Goal: Transaction & Acquisition: Purchase product/service

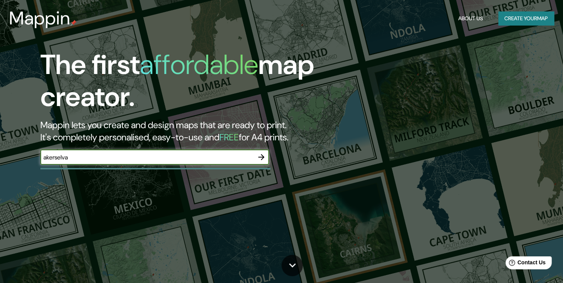
type input "akerselva"
click at [264, 161] on icon "button" at bounding box center [261, 156] width 9 height 9
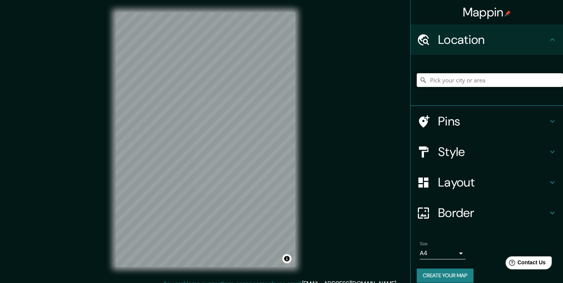
click at [468, 82] on input "Pick your city or area" at bounding box center [490, 80] width 146 height 14
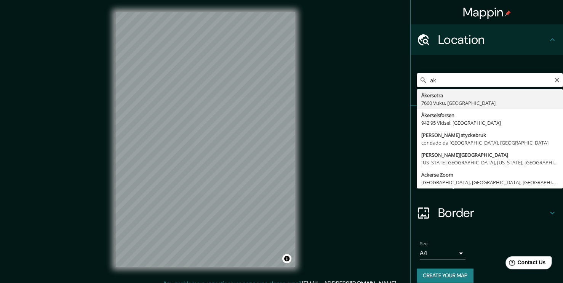
type input "a"
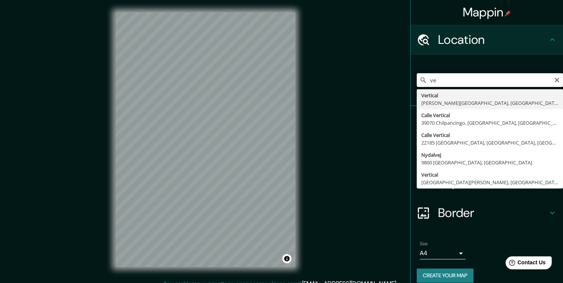
type input "v"
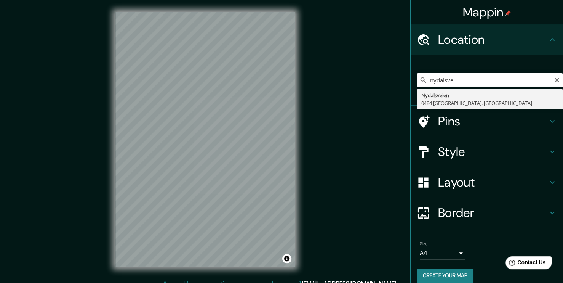
type input "[STREET_ADDRESS]"
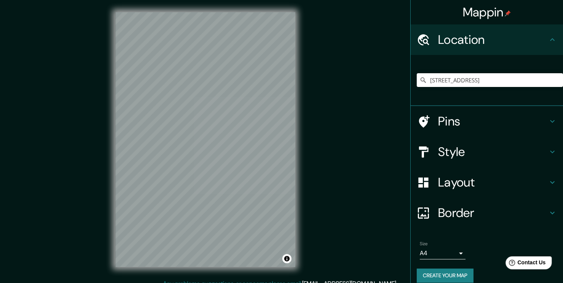
click at [522, 184] on h4 "Layout" at bounding box center [493, 181] width 110 height 15
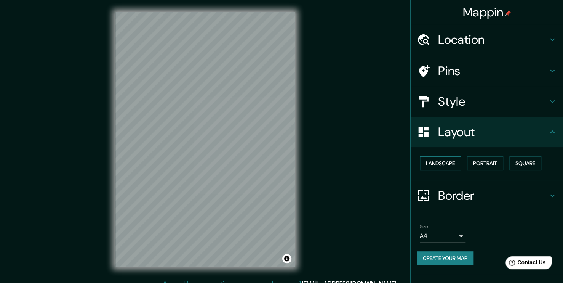
click at [450, 161] on button "Landscape" at bounding box center [440, 163] width 41 height 14
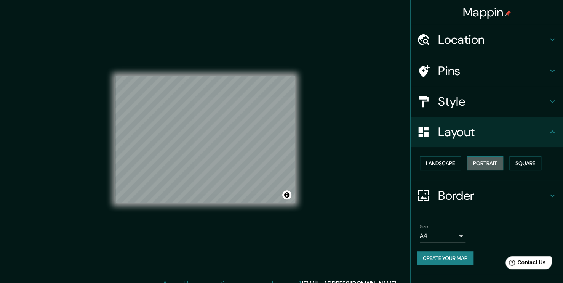
click at [475, 168] on button "Portrait" at bounding box center [485, 163] width 36 height 14
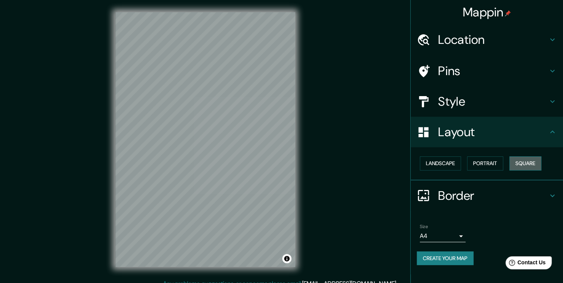
click at [530, 165] on button "Square" at bounding box center [525, 163] width 32 height 14
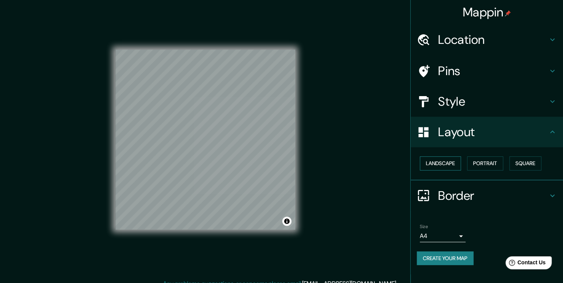
click at [434, 165] on button "Landscape" at bounding box center [440, 163] width 41 height 14
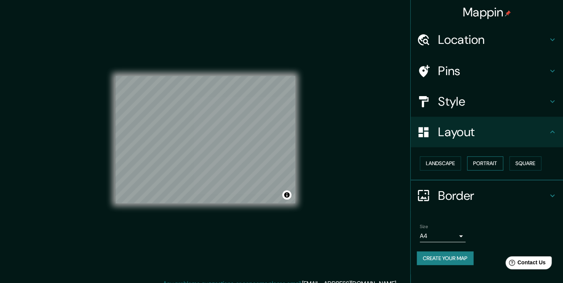
click at [481, 166] on button "Portrait" at bounding box center [485, 163] width 36 height 14
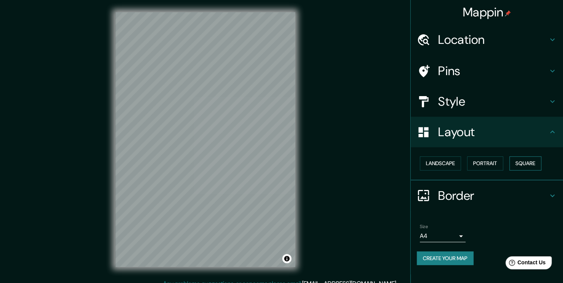
click at [520, 165] on button "Square" at bounding box center [525, 163] width 32 height 14
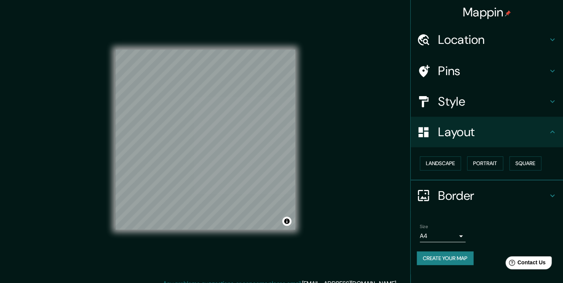
click at [532, 102] on h4 "Style" at bounding box center [493, 101] width 110 height 15
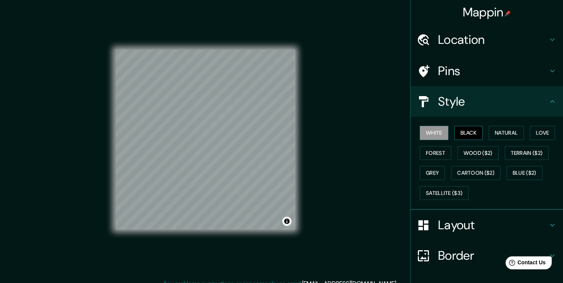
click at [467, 128] on button "Black" at bounding box center [468, 133] width 29 height 14
click at [494, 133] on button "Natural" at bounding box center [506, 133] width 35 height 14
click at [463, 131] on button "Black" at bounding box center [468, 133] width 29 height 14
click at [495, 131] on button "Natural" at bounding box center [506, 133] width 35 height 14
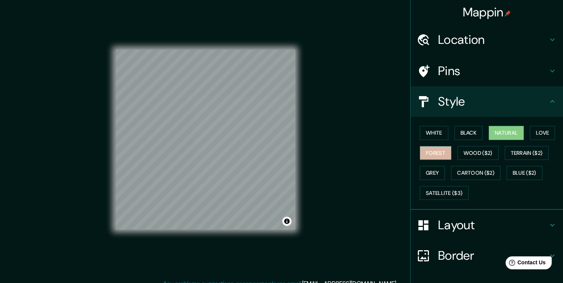
click at [430, 157] on button "Forest" at bounding box center [436, 153] width 32 height 14
click at [493, 131] on button "Natural" at bounding box center [506, 133] width 35 height 14
click at [216, 184] on div at bounding box center [217, 185] width 6 height 6
click at [213, 185] on div at bounding box center [214, 185] width 6 height 6
click at [219, 157] on div at bounding box center [220, 157] width 6 height 6
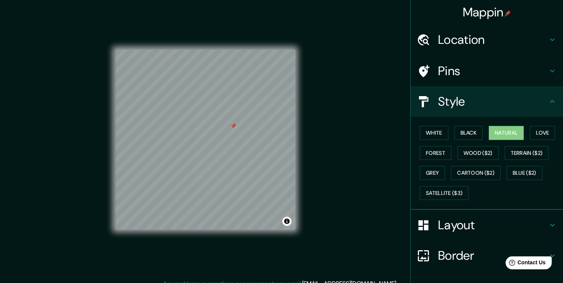
click at [232, 126] on div at bounding box center [233, 126] width 6 height 6
drag, startPoint x: 297, startPoint y: 174, endPoint x: 240, endPoint y: 134, distance: 69.0
click at [240, 134] on div at bounding box center [239, 132] width 6 height 6
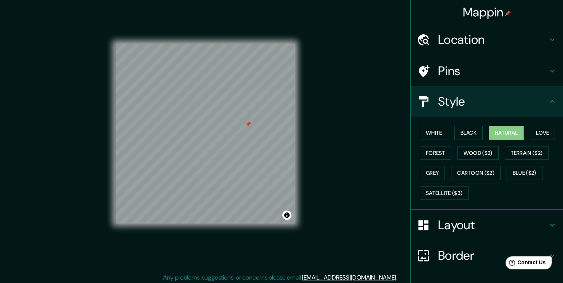
scroll to position [8, 0]
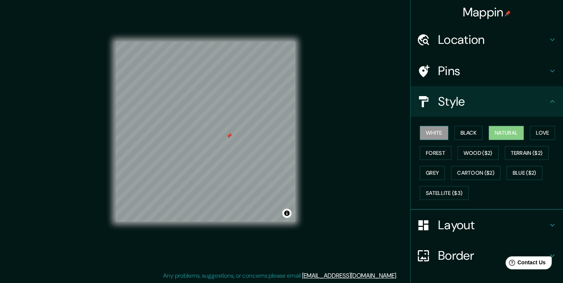
click at [438, 128] on button "White" at bounding box center [434, 133] width 29 height 14
click at [459, 138] on button "Black" at bounding box center [468, 133] width 29 height 14
click at [427, 131] on button "White" at bounding box center [434, 133] width 29 height 14
click at [428, 177] on button "Grey" at bounding box center [432, 173] width 25 height 14
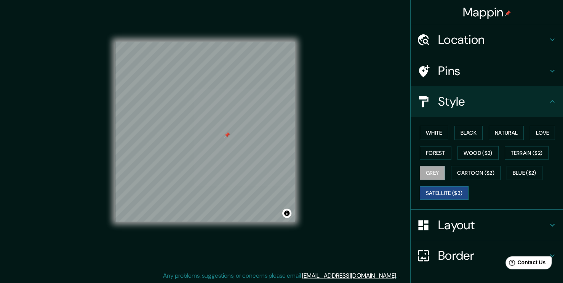
click at [434, 192] on button "Satellite ($3)" at bounding box center [444, 193] width 49 height 14
click at [429, 131] on button "White" at bounding box center [434, 133] width 29 height 14
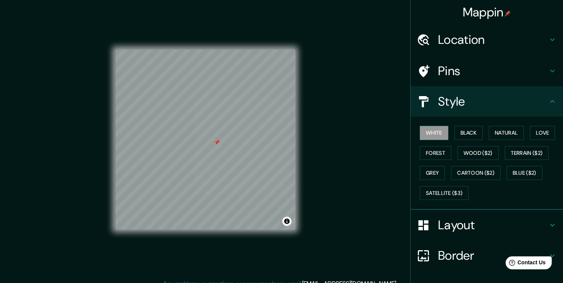
scroll to position [0, 0]
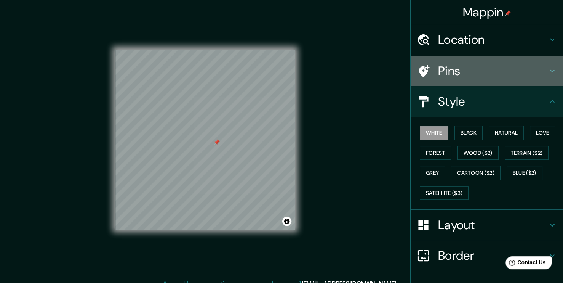
click at [512, 71] on h4 "Pins" at bounding box center [493, 70] width 110 height 15
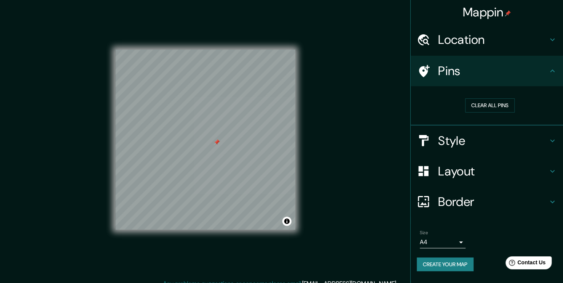
click at [516, 179] on div "Layout" at bounding box center [487, 171] width 152 height 30
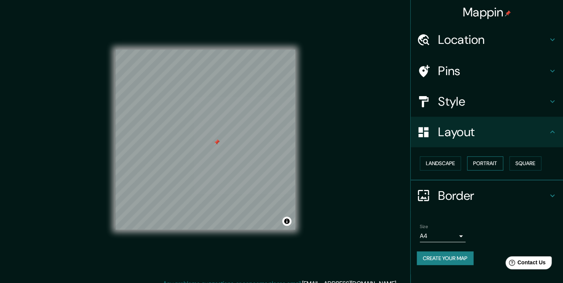
click at [492, 163] on button "Portrait" at bounding box center [485, 163] width 36 height 14
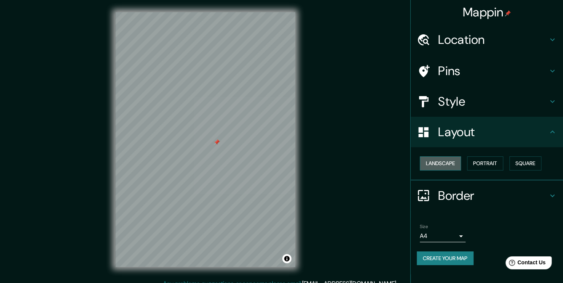
click at [439, 161] on button "Landscape" at bounding box center [440, 163] width 41 height 14
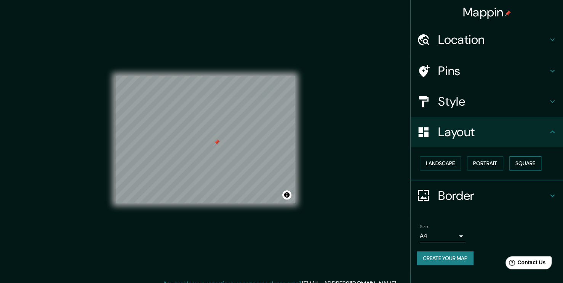
click at [522, 161] on button "Square" at bounding box center [525, 163] width 32 height 14
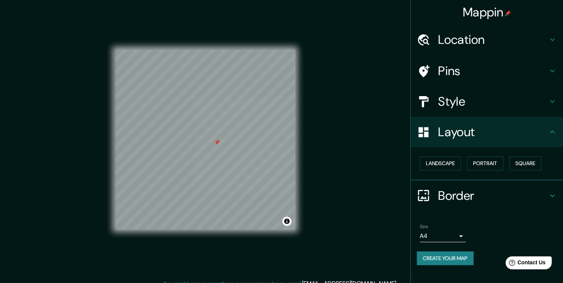
click at [465, 259] on button "Create your map" at bounding box center [445, 258] width 57 height 14
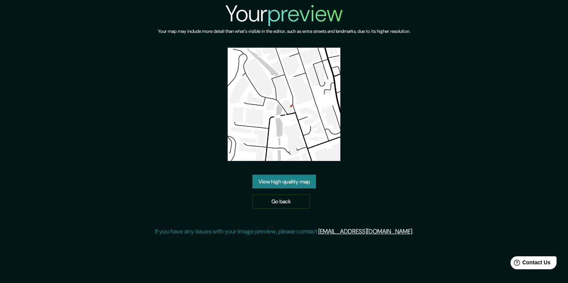
click at [270, 181] on link "View high quality map" at bounding box center [284, 181] width 64 height 14
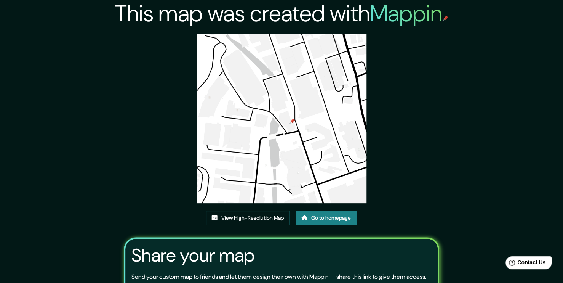
click at [299, 138] on img at bounding box center [281, 118] width 169 height 169
click at [150, 144] on div "This map was created with Mappin View High-Resolution Map Go to homepage Share …" at bounding box center [281, 175] width 333 height 351
click at [272, 127] on img at bounding box center [281, 118] width 169 height 169
click at [303, 186] on img at bounding box center [281, 118] width 169 height 169
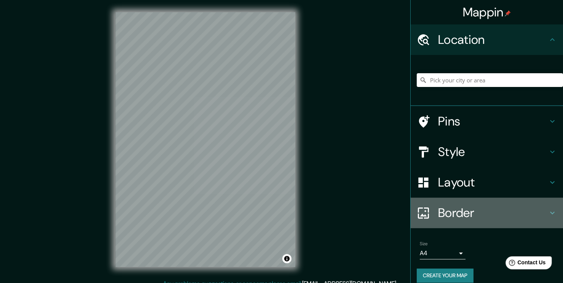
click at [485, 207] on h4 "Border" at bounding box center [493, 212] width 110 height 15
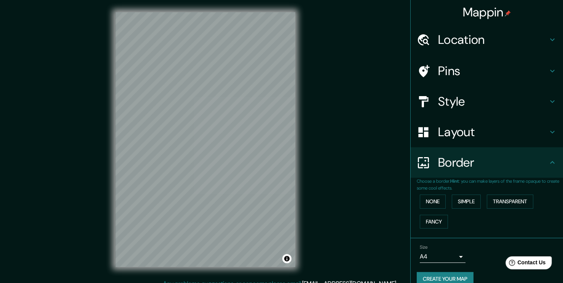
click at [461, 41] on h4 "Location" at bounding box center [493, 39] width 110 height 15
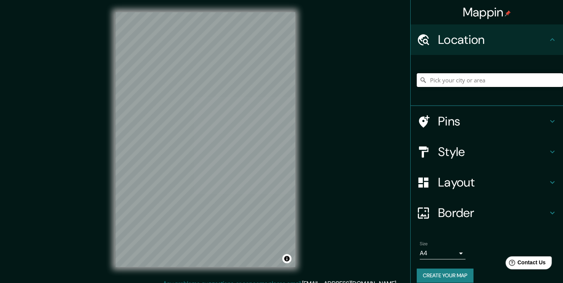
click at [523, 79] on input "Pick your city or area" at bounding box center [490, 80] width 146 height 14
click at [523, 78] on input "[STREET_ADDRESS]" at bounding box center [490, 80] width 146 height 14
click at [518, 84] on input "[STREET_ADDRESS]" at bounding box center [490, 80] width 146 height 14
click at [504, 81] on input "[STREET_ADDRESS]" at bounding box center [490, 80] width 146 height 14
click at [526, 81] on input "[STREET_ADDRESS]" at bounding box center [490, 80] width 146 height 14
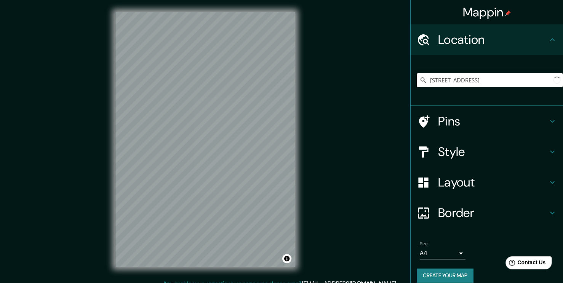
type input "[STREET_ADDRESS]"
click at [525, 157] on h4 "Style" at bounding box center [493, 151] width 110 height 15
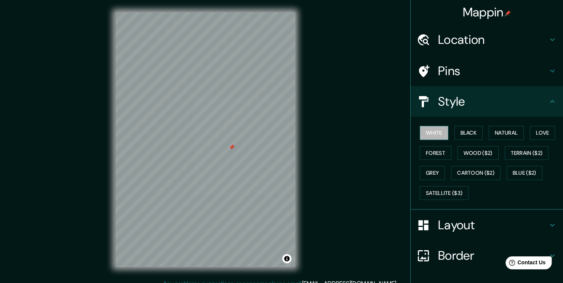
click at [430, 133] on button "White" at bounding box center [434, 133] width 29 height 14
click at [467, 223] on h4 "Layout" at bounding box center [493, 224] width 110 height 15
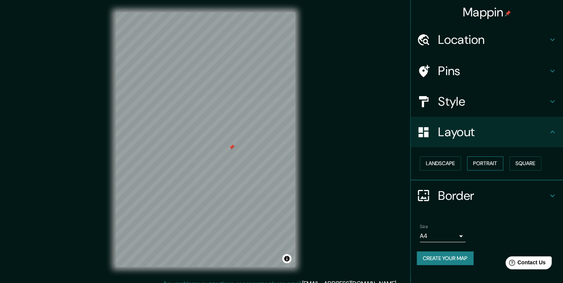
click at [475, 159] on button "Portrait" at bounding box center [485, 163] width 36 height 14
click at [454, 165] on button "Landscape" at bounding box center [440, 163] width 41 height 14
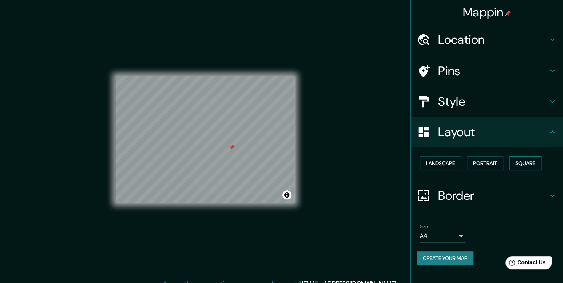
click at [519, 163] on button "Square" at bounding box center [525, 163] width 32 height 14
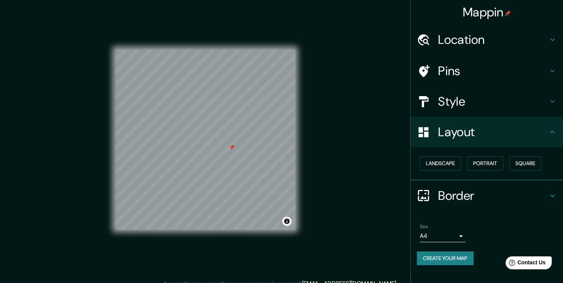
click at [481, 191] on h4 "Border" at bounding box center [493, 195] width 110 height 15
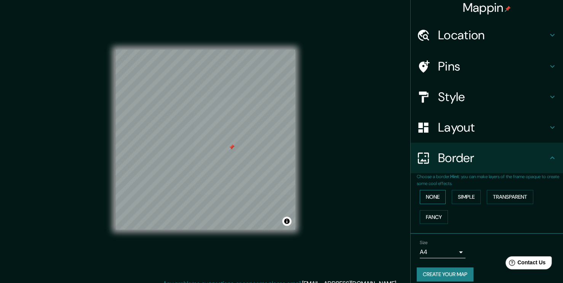
scroll to position [11, 0]
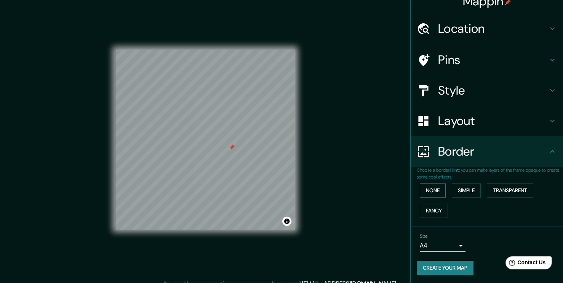
click at [436, 191] on button "None" at bounding box center [433, 190] width 26 height 14
click at [433, 206] on button "Fancy" at bounding box center [434, 210] width 28 height 14
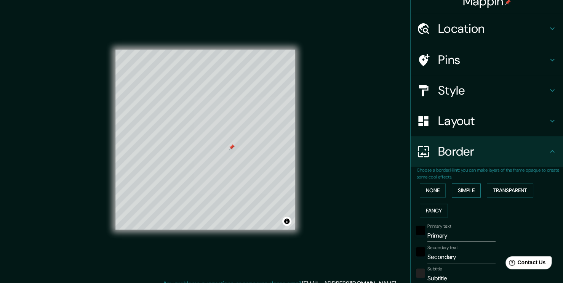
click at [459, 192] on button "Simple" at bounding box center [466, 190] width 29 height 14
click at [509, 189] on button "Transparent" at bounding box center [510, 190] width 46 height 14
click at [435, 208] on button "Fancy" at bounding box center [434, 210] width 28 height 14
click at [426, 193] on button "None" at bounding box center [433, 190] width 26 height 14
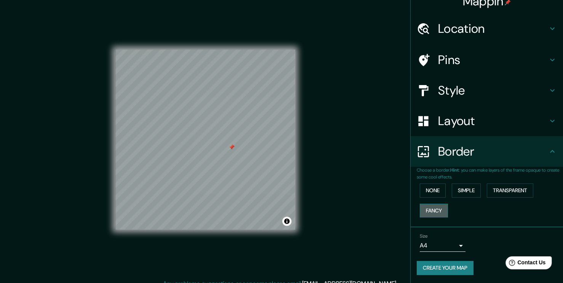
click at [425, 209] on button "Fancy" at bounding box center [434, 210] width 28 height 14
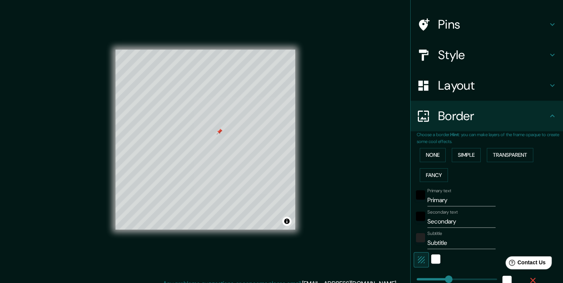
scroll to position [49, 0]
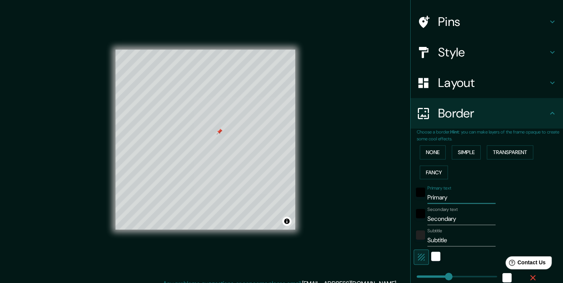
click at [447, 197] on input "Primary" at bounding box center [461, 197] width 68 height 12
type input "Primar"
type input "189"
type input "38"
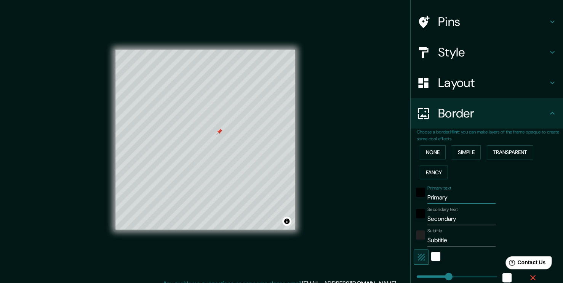
type input "19"
type input "P"
type input "189"
type input "38"
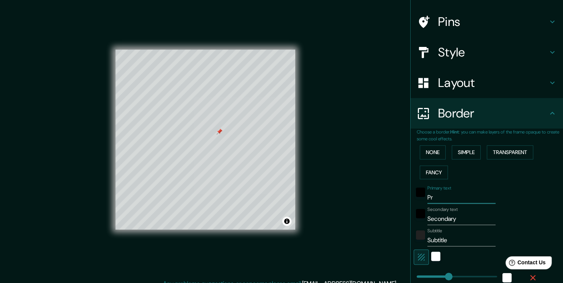
type input "19"
type input "189"
type input "38"
type input "19"
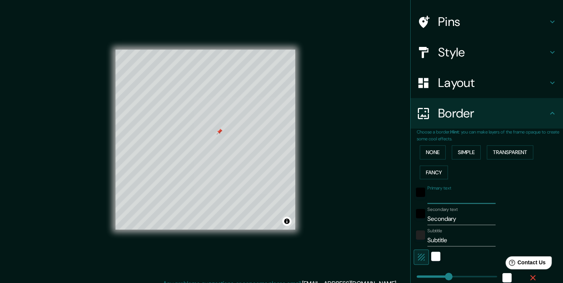
type input "V"
type input "189"
type input "38"
type input "19"
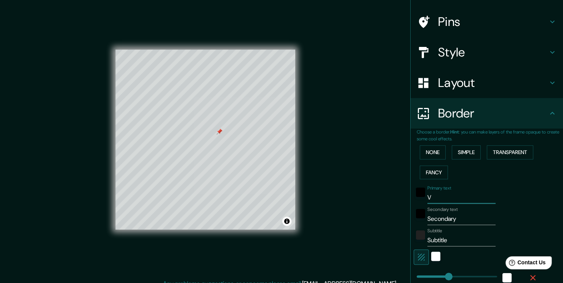
type input "Ve"
type input "189"
type input "38"
type input "19"
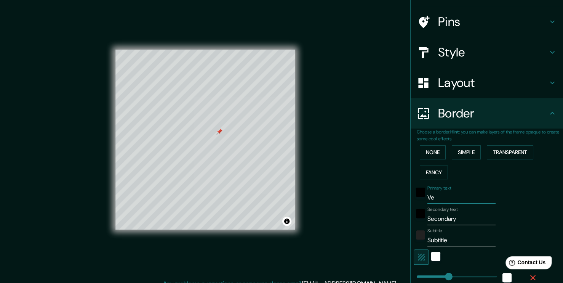
type input "Ver"
type input "189"
type input "38"
type input "19"
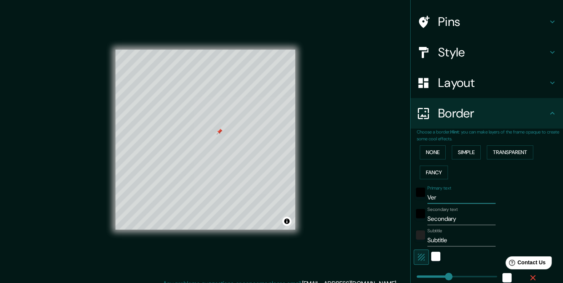
type input "Vert"
type input "189"
type input "38"
type input "19"
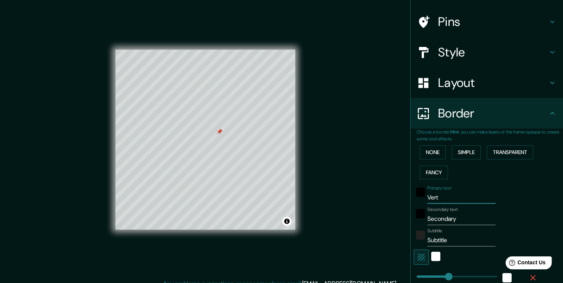
type input "Verti"
type input "189"
type input "38"
type input "19"
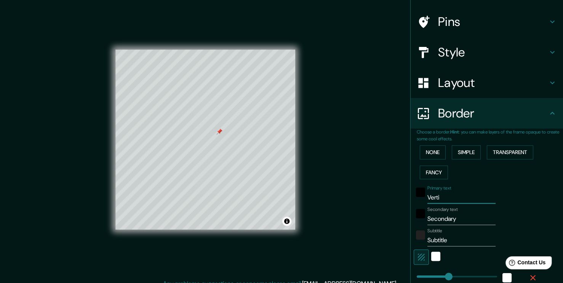
type input "Vertic"
type input "189"
type input "38"
type input "19"
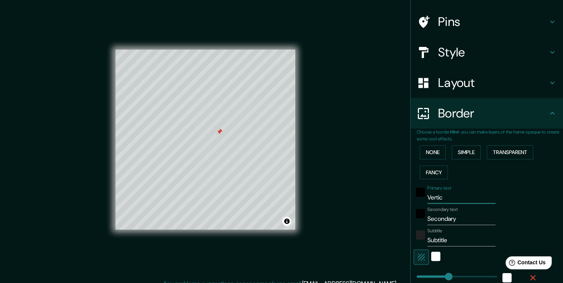
type input "Vertica"
type input "189"
type input "38"
type input "19"
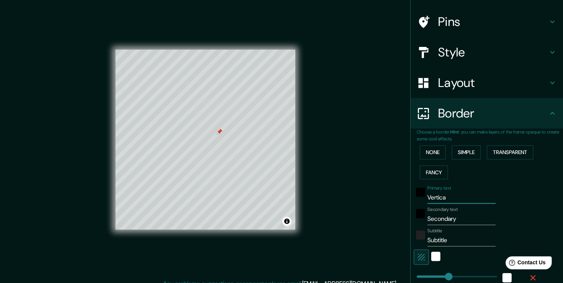
type input "Vertical"
type input "189"
type input "38"
type input "19"
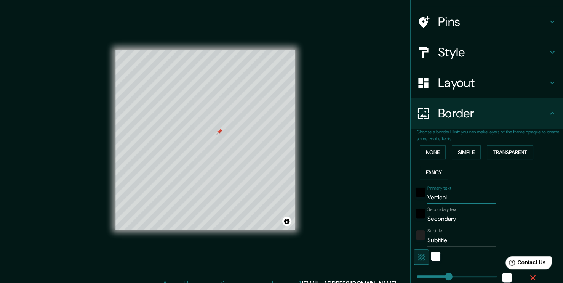
type input "Vertical"
click at [459, 214] on input "Secondary" at bounding box center [461, 218] width 68 height 12
type input "Secondar"
type input "189"
type input "38"
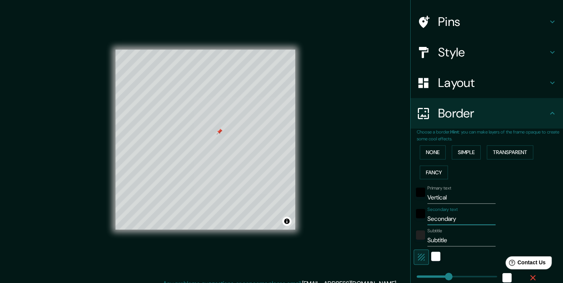
type input "38"
type input "19"
type input "S"
type input "189"
type input "38"
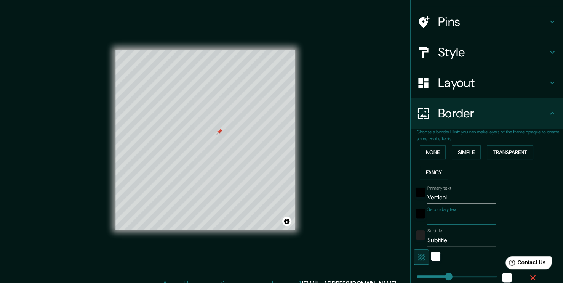
type input "38"
type input "19"
type input "n"
type input "189"
type input "38"
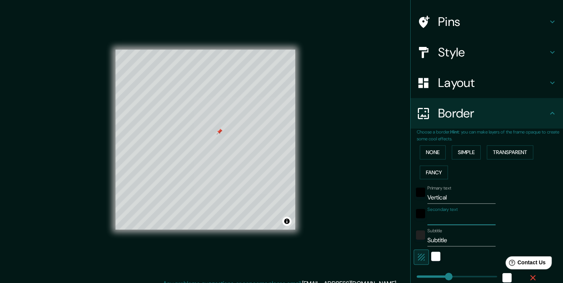
type input "38"
type input "19"
type input "ny"
type input "189"
type input "38"
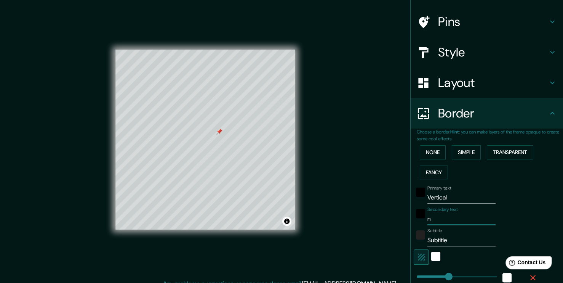
type input "38"
type input "19"
type input "nyd"
type input "189"
type input "38"
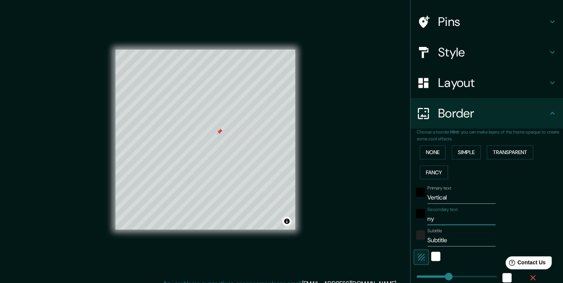
type input "38"
type input "19"
type input "nyda"
type input "189"
type input "38"
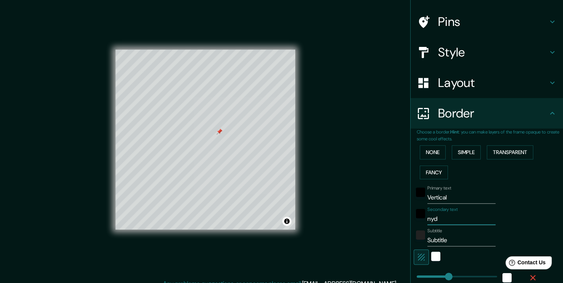
type input "38"
type input "19"
type input "nydal"
type input "189"
type input "38"
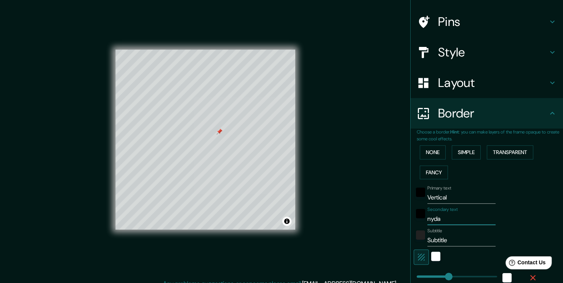
type input "38"
type input "19"
type input "nydale"
type input "189"
type input "38"
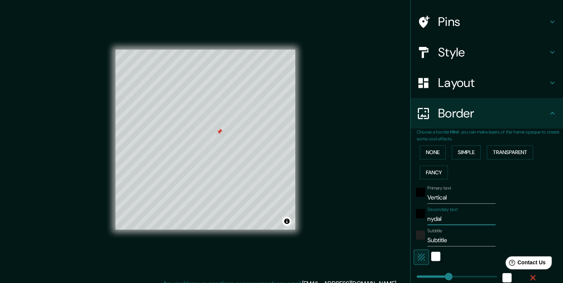
type input "38"
type input "19"
type input "nydalen"
type input "189"
type input "38"
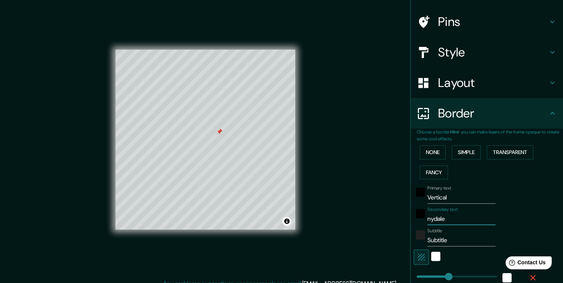
type input "38"
type input "19"
type input "nydalen"
click at [445, 236] on input "Subtitle" at bounding box center [461, 240] width 68 height 12
type input "Subtitl"
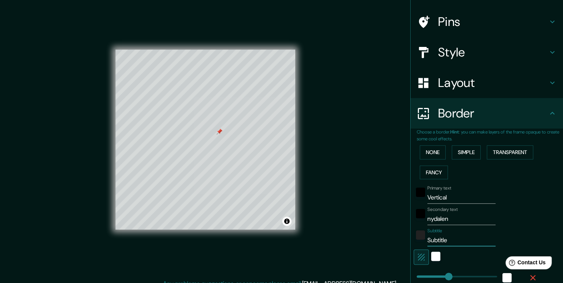
type input "189"
type input "38"
type input "19"
type input "S"
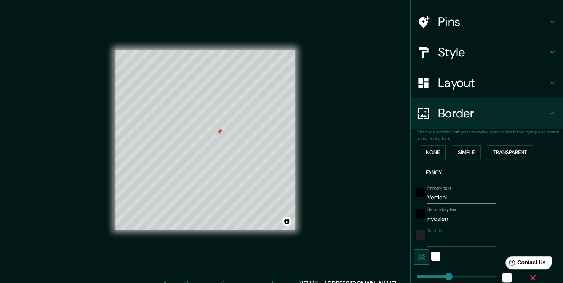
type input "189"
type input "38"
type input "19"
type input "e"
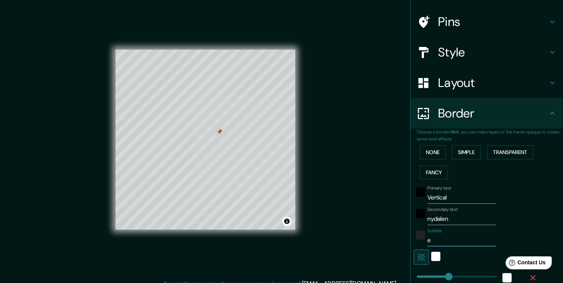
type input "189"
type input "38"
type input "19"
type input "en"
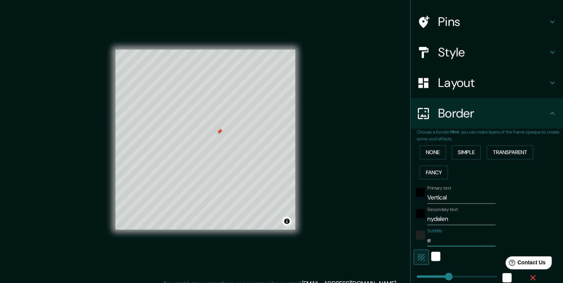
type input "189"
type input "38"
type input "19"
type input "ent"
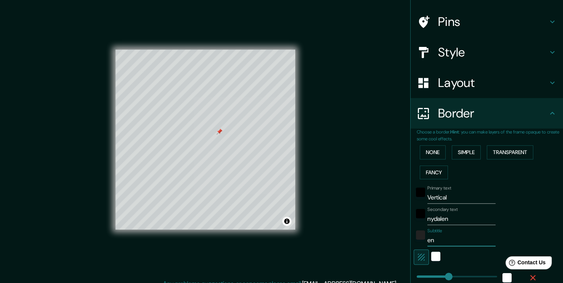
type input "189"
type input "38"
type input "19"
type input "entor"
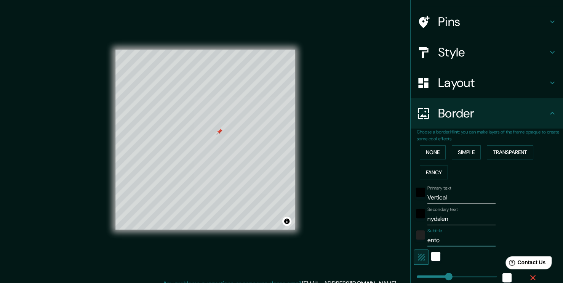
type input "189"
type input "38"
type input "19"
type input "entorn"
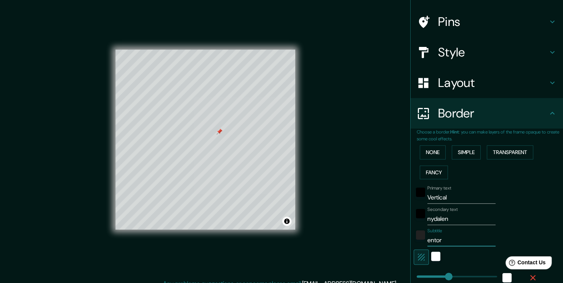
type input "189"
type input "38"
type input "19"
type input "entorno"
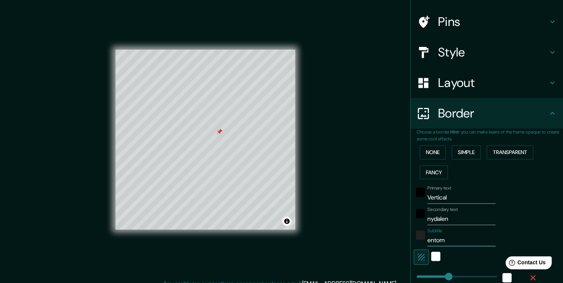
type input "189"
type input "38"
type input "19"
click at [427, 240] on input "entorno" at bounding box center [461, 240] width 68 height 12
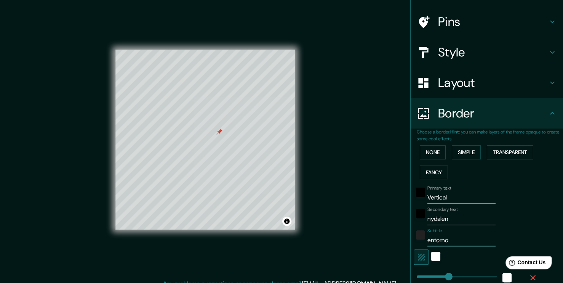
type input "ntorno"
type input "189"
type input "38"
type input "19"
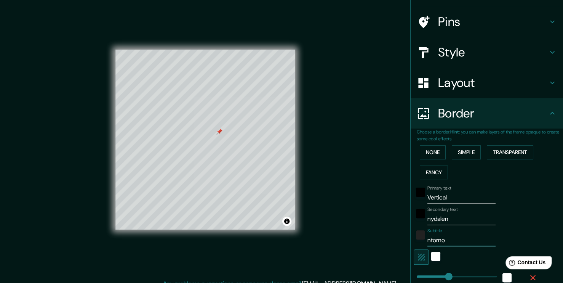
type input "Entorno"
type input "189"
type input "38"
type input "19"
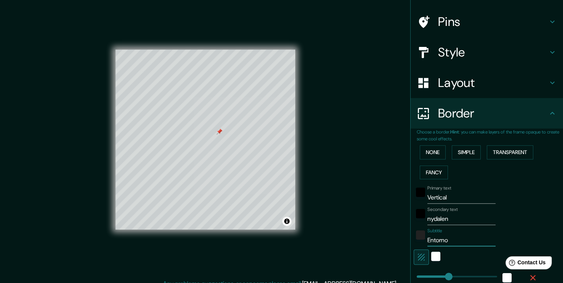
click at [450, 237] on input "Entorno" at bounding box center [461, 240] width 68 height 12
type input "Entorn"
type input "189"
type input "38"
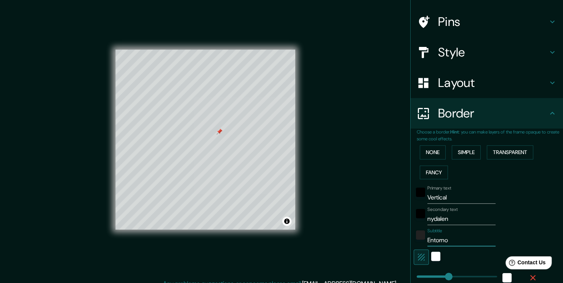
type input "19"
type input "E"
type input "189"
type input "38"
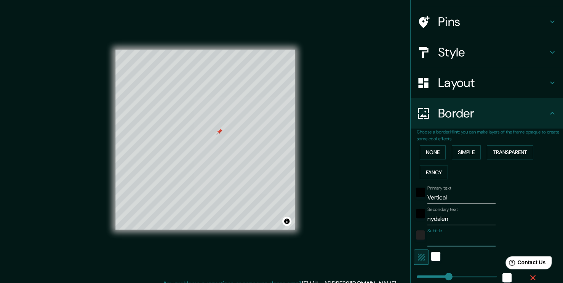
type input "19"
type input "E"
type input "189"
type input "38"
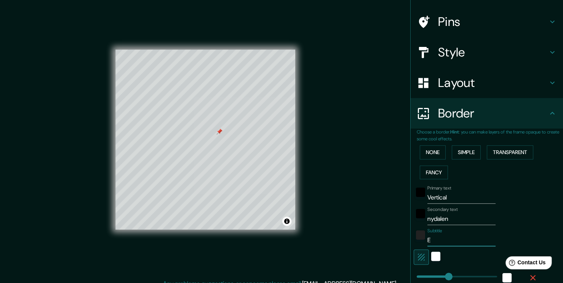
type input "19"
type input "EN"
type input "189"
type input "38"
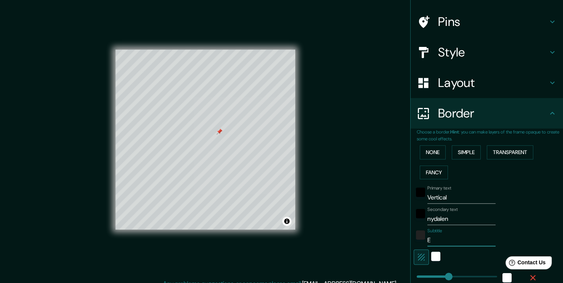
type input "19"
type input "ENT"
type input "189"
type input "38"
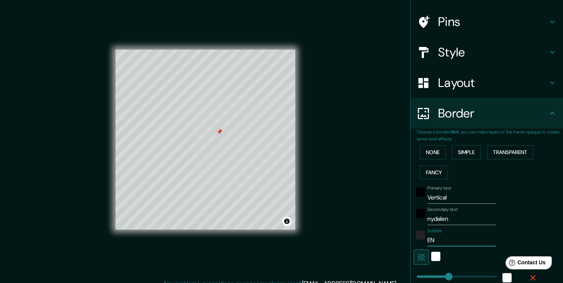
type input "19"
type input "ENTO"
type input "189"
type input "38"
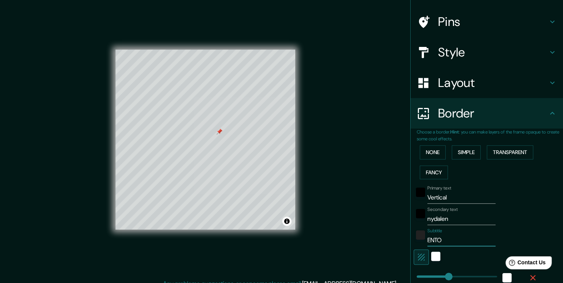
type input "19"
type input "ENTOR"
type input "189"
type input "38"
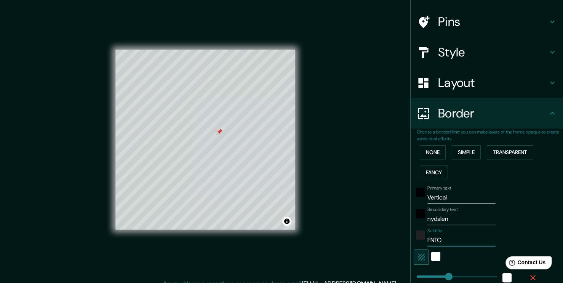
type input "19"
type input "ENTORN"
type input "189"
type input "38"
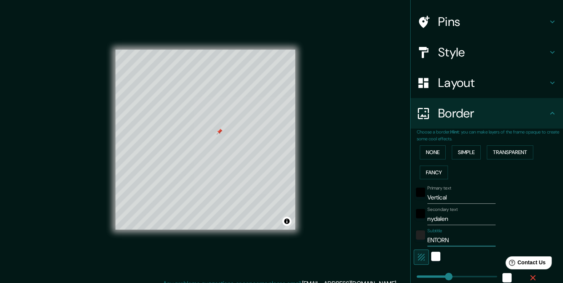
type input "19"
type input "ENTORNO"
type input "189"
type input "38"
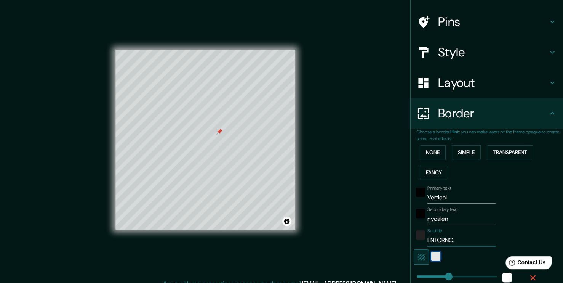
click at [431, 258] on div "white" at bounding box center [435, 255] width 9 height 9
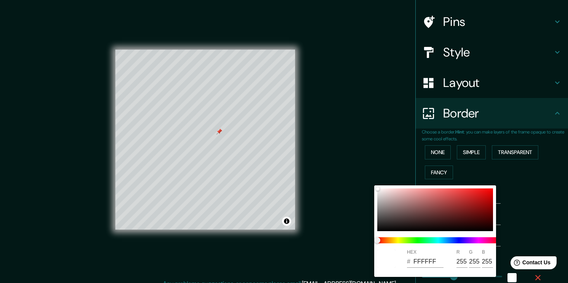
click at [564, 218] on div at bounding box center [284, 141] width 568 height 283
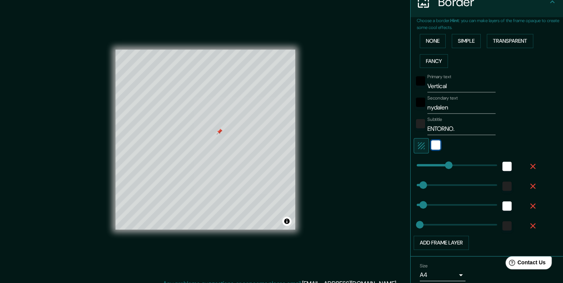
scroll to position [189, 0]
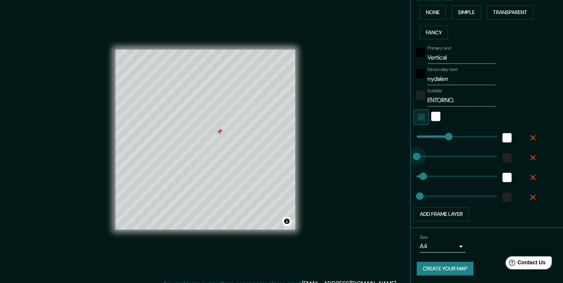
drag, startPoint x: 417, startPoint y: 151, endPoint x: 422, endPoint y: 145, distance: 7.8
drag, startPoint x: 442, startPoint y: 134, endPoint x: 449, endPoint y: 142, distance: 10.8
drag, startPoint x: 449, startPoint y: 133, endPoint x: 477, endPoint y: 139, distance: 28.5
drag, startPoint x: 477, startPoint y: 139, endPoint x: 423, endPoint y: 138, distance: 54.1
drag, startPoint x: 418, startPoint y: 159, endPoint x: 430, endPoint y: 161, distance: 12.3
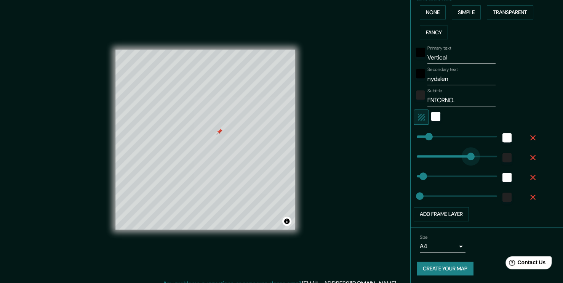
drag, startPoint x: 430, startPoint y: 161, endPoint x: 469, endPoint y: 164, distance: 39.4
drag, startPoint x: 465, startPoint y: 163, endPoint x: 413, endPoint y: 160, distance: 52.3
click at [417, 160] on div "Primary text Vertical Secondary text nydalen Subtitle ENTORNO. Add frame layer" at bounding box center [478, 131] width 122 height 179
drag, startPoint x: 435, startPoint y: 156, endPoint x: 407, endPoint y: 156, distance: 27.8
drag, startPoint x: 407, startPoint y: 156, endPoint x: 414, endPoint y: 158, distance: 7.9
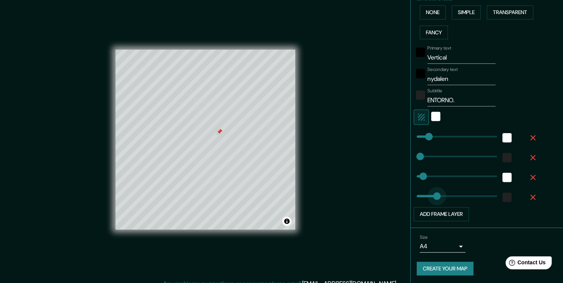
drag, startPoint x: 417, startPoint y: 197, endPoint x: 431, endPoint y: 198, distance: 13.8
drag, startPoint x: 431, startPoint y: 198, endPoint x: 422, endPoint y: 198, distance: 9.1
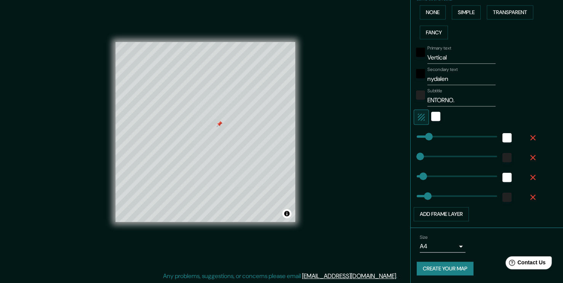
scroll to position [8, 0]
click at [443, 261] on button "Create your map" at bounding box center [445, 268] width 57 height 14
